Goal: Book appointment/travel/reservation

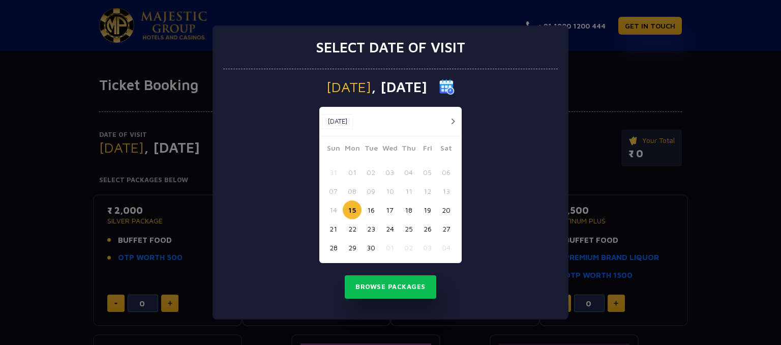
click at [330, 231] on button "21" at bounding box center [333, 228] width 19 height 19
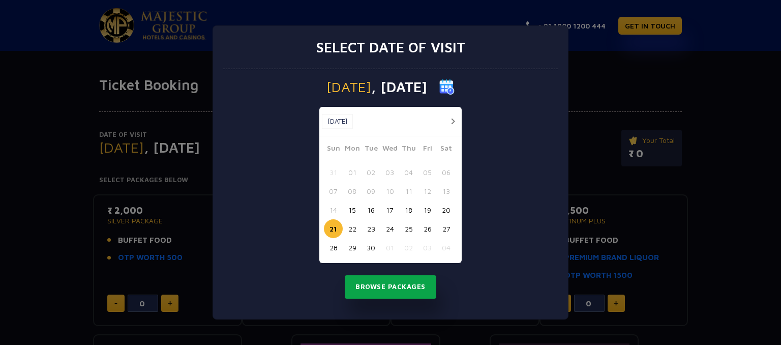
click at [389, 288] on button "Browse Packages" at bounding box center [391, 286] width 92 height 23
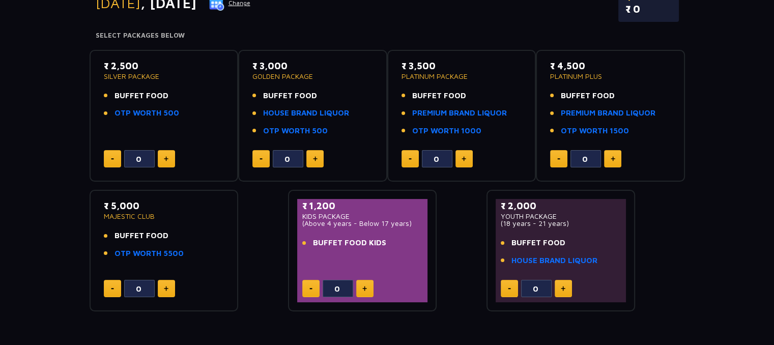
scroll to position [131, 0]
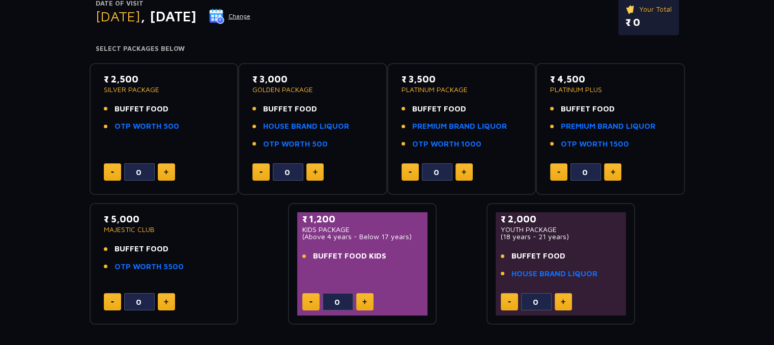
click at [169, 172] on button at bounding box center [166, 171] width 17 height 17
click at [171, 170] on button at bounding box center [166, 171] width 17 height 17
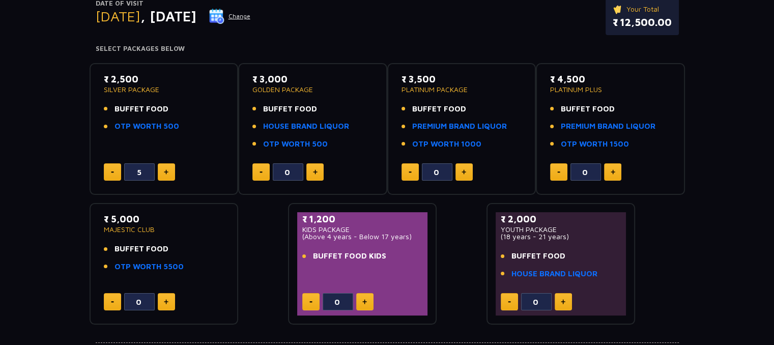
click at [171, 170] on button at bounding box center [166, 171] width 17 height 17
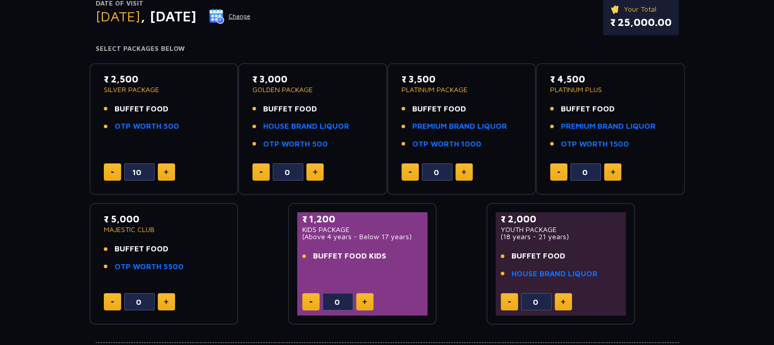
click at [112, 168] on button at bounding box center [112, 171] width 17 height 17
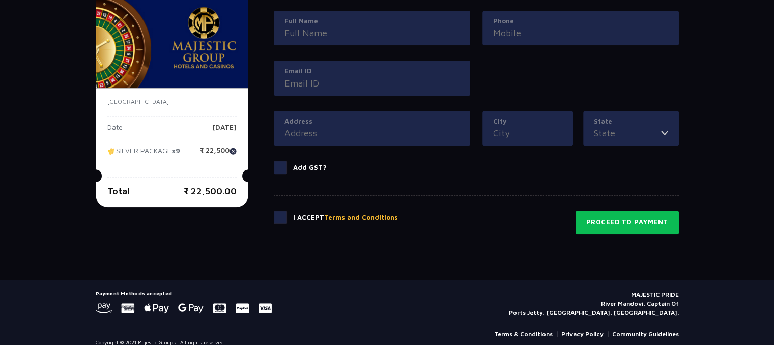
scroll to position [514, 0]
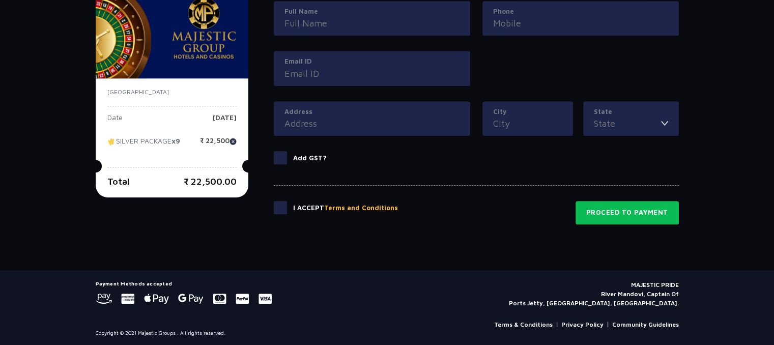
click at [507, 213] on div "I Accept Terms and Conditions Proceed to Payment" at bounding box center [476, 204] width 405 height 39
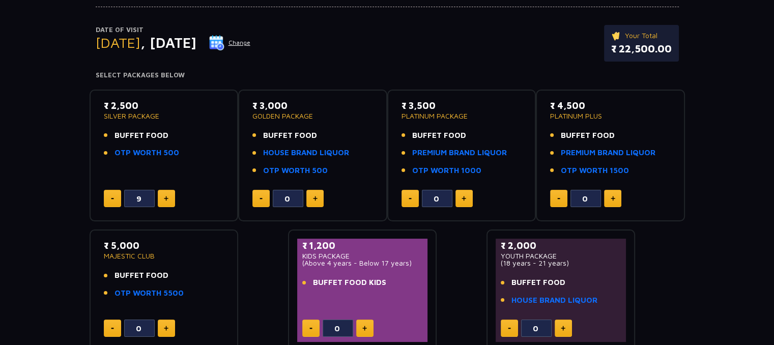
scroll to position [118, 0]
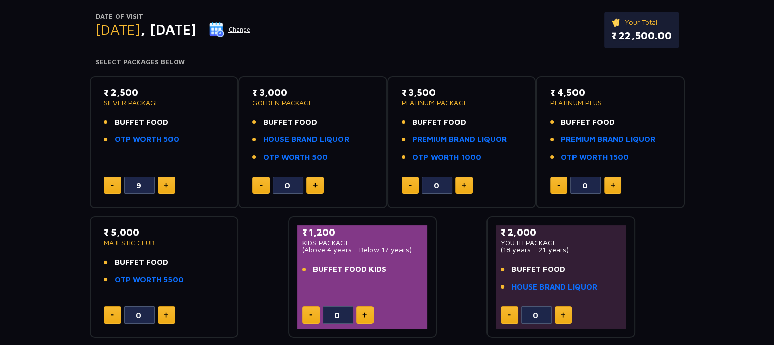
click at [118, 190] on button at bounding box center [112, 185] width 17 height 17
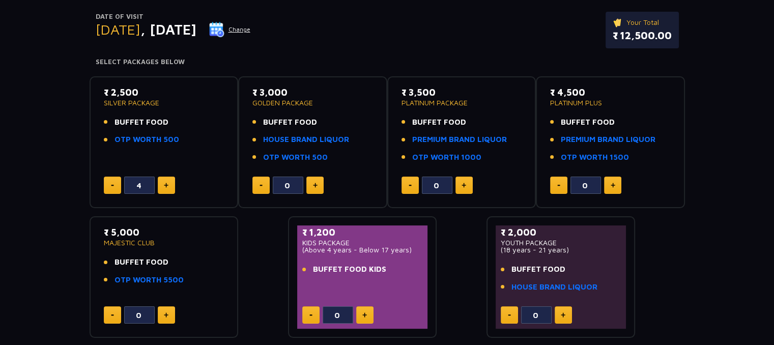
click at [118, 190] on button at bounding box center [112, 185] width 17 height 17
type input "0"
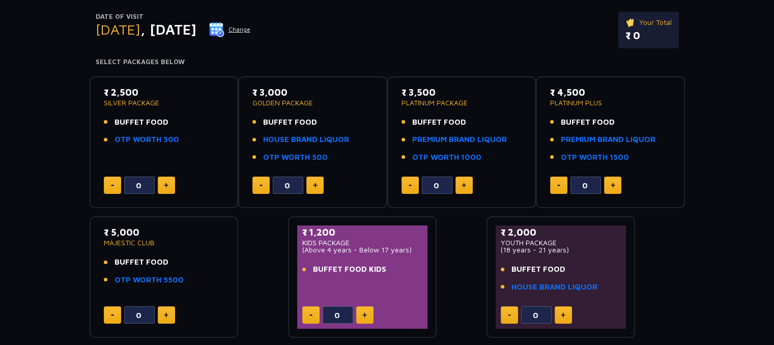
click at [317, 5] on div "Date of Visit [DATE] Change Your Total ₹ 0 Select Packages Below" at bounding box center [387, 21] width 595 height 91
